Goal: Transaction & Acquisition: Purchase product/service

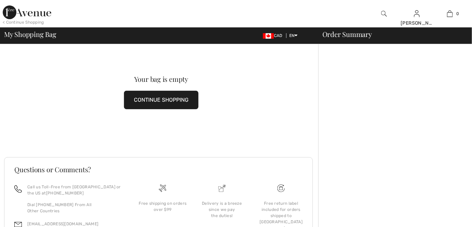
click at [32, 13] on img at bounding box center [27, 12] width 49 height 14
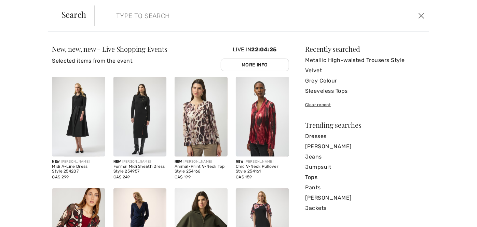
paste input "Sequin Embellished Floral Dress"
type input "Sequin Embellished Floral Dress"
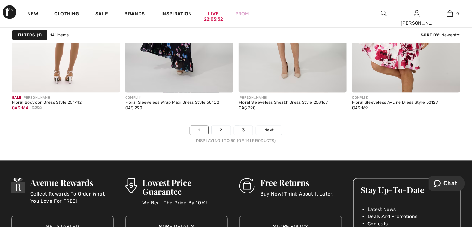
scroll to position [3044, 0]
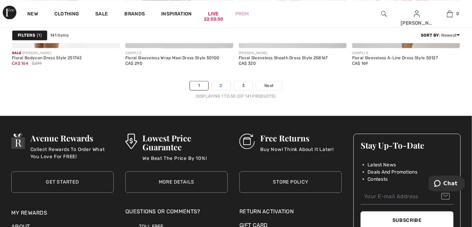
click at [220, 84] on link "2" at bounding box center [221, 85] width 19 height 9
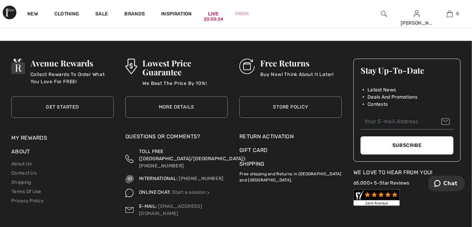
scroll to position [3044, 0]
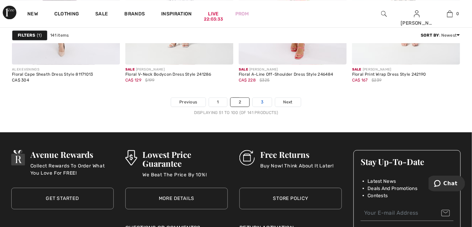
click at [261, 97] on link "3" at bounding box center [262, 101] width 19 height 9
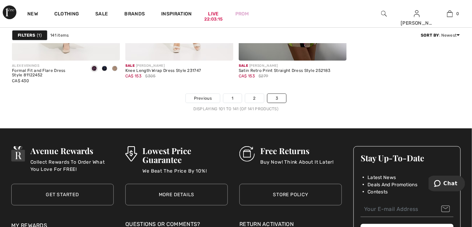
scroll to position [2733, 0]
